Goal: Task Accomplishment & Management: Use online tool/utility

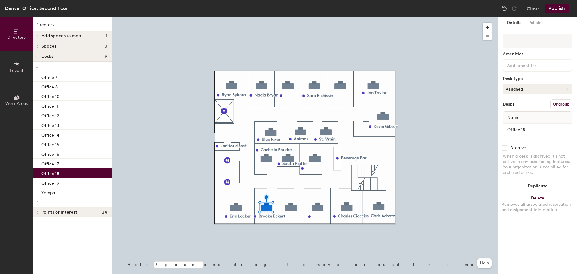
click at [517, 90] on button "Assigned" at bounding box center [537, 89] width 69 height 11
click at [514, 115] on div "Hot" at bounding box center [533, 116] width 60 height 9
click at [561, 9] on button "Publish" at bounding box center [557, 9] width 24 height 10
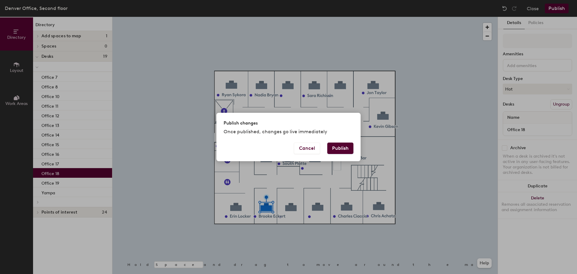
click at [342, 148] on button "Publish" at bounding box center [340, 147] width 26 height 11
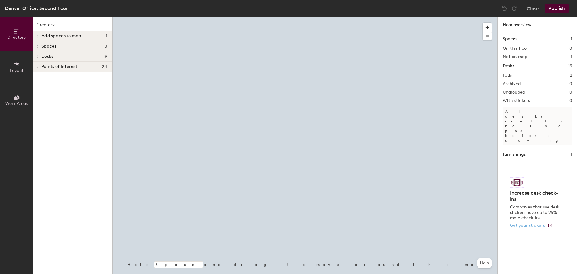
click at [267, 17] on div at bounding box center [304, 17] width 385 height 0
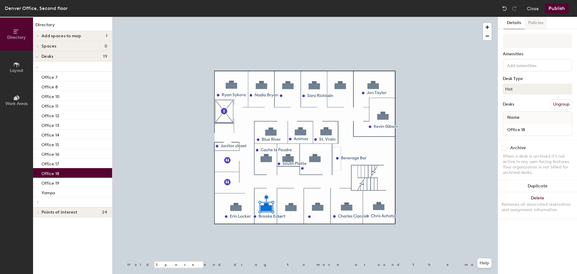
click at [536, 22] on button "Policies" at bounding box center [536, 23] width 22 height 12
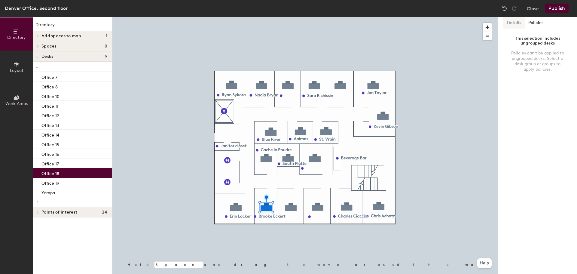
click at [510, 23] on button "Details" at bounding box center [513, 23] width 21 height 12
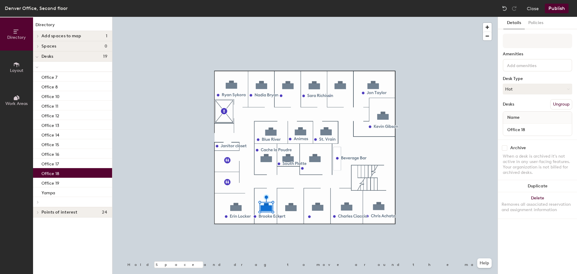
click at [560, 8] on button "Publish" at bounding box center [557, 9] width 24 height 10
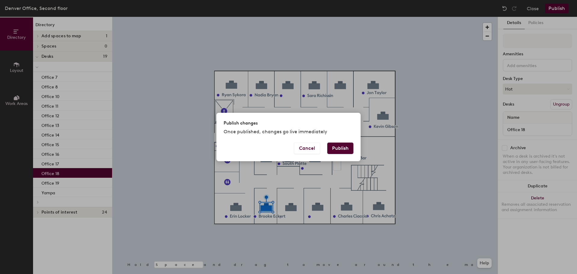
click at [342, 149] on button "Publish" at bounding box center [340, 147] width 26 height 11
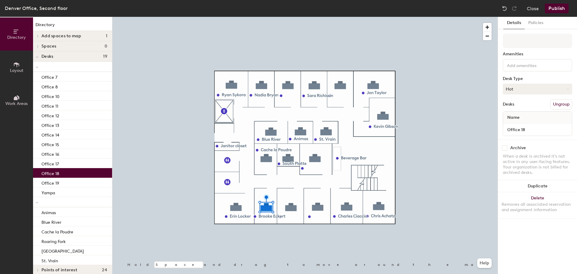
click at [526, 89] on button "Hot" at bounding box center [537, 89] width 69 height 11
click at [515, 124] on div "Hoteled" at bounding box center [533, 125] width 60 height 9
click at [564, 6] on button "Publish" at bounding box center [557, 9] width 24 height 10
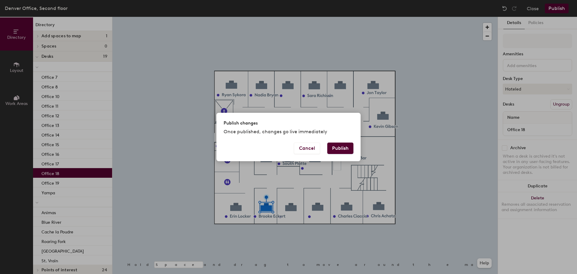
click at [337, 147] on button "Publish" at bounding box center [340, 147] width 26 height 11
